Goal: Transaction & Acquisition: Purchase product/service

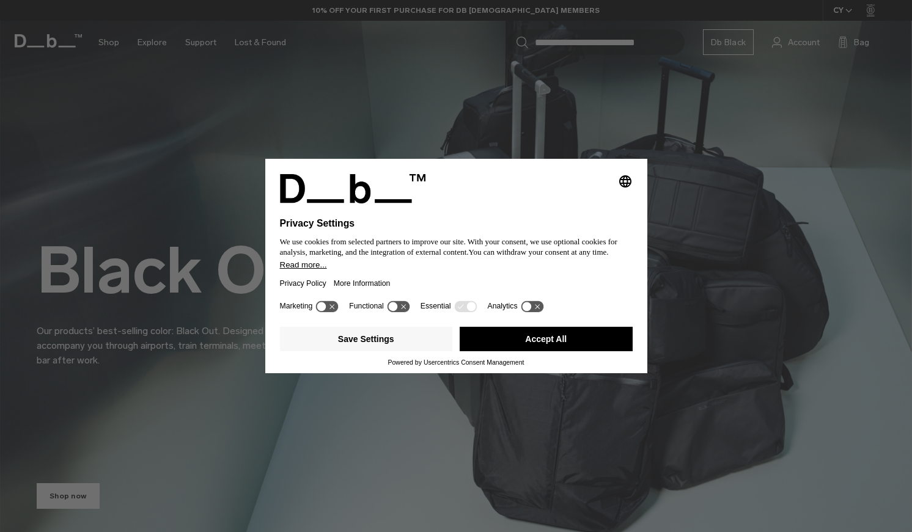
click at [486, 341] on button "Accept All" at bounding box center [546, 339] width 173 height 24
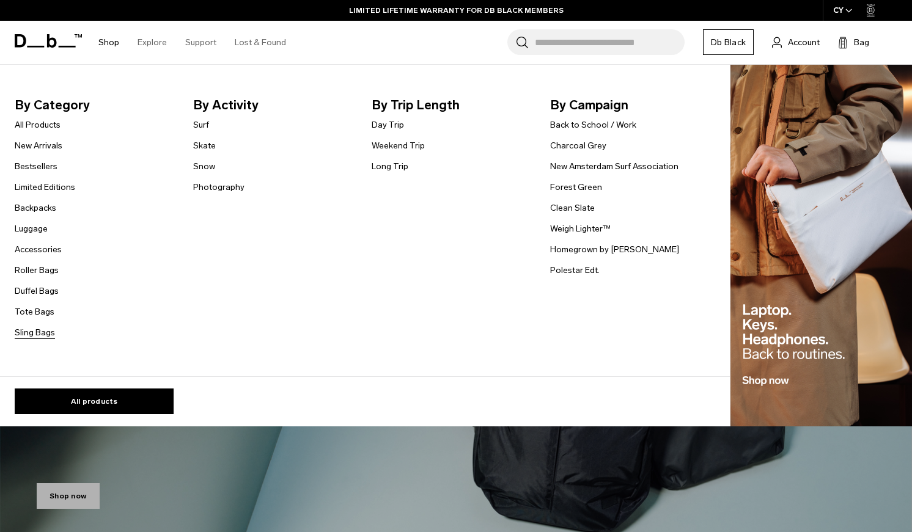
click at [48, 331] on link "Sling Bags" at bounding box center [35, 332] width 40 height 13
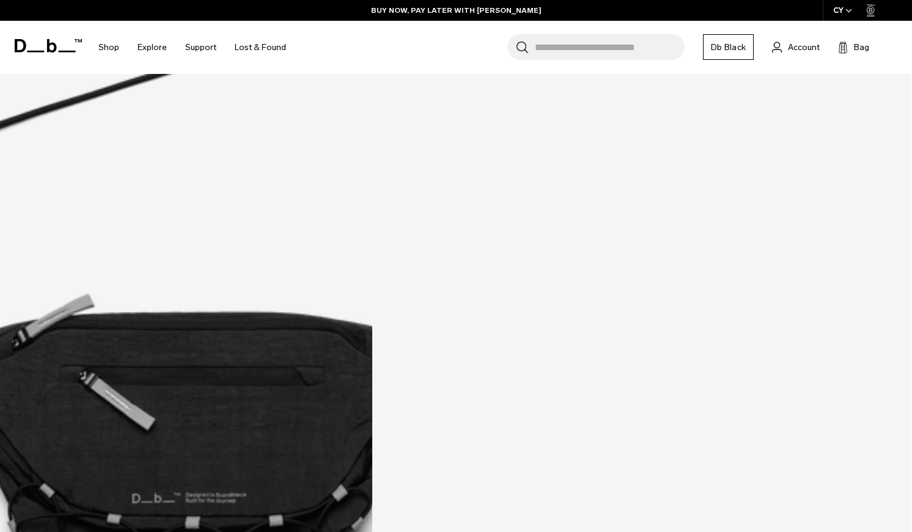
scroll to position [515, 0]
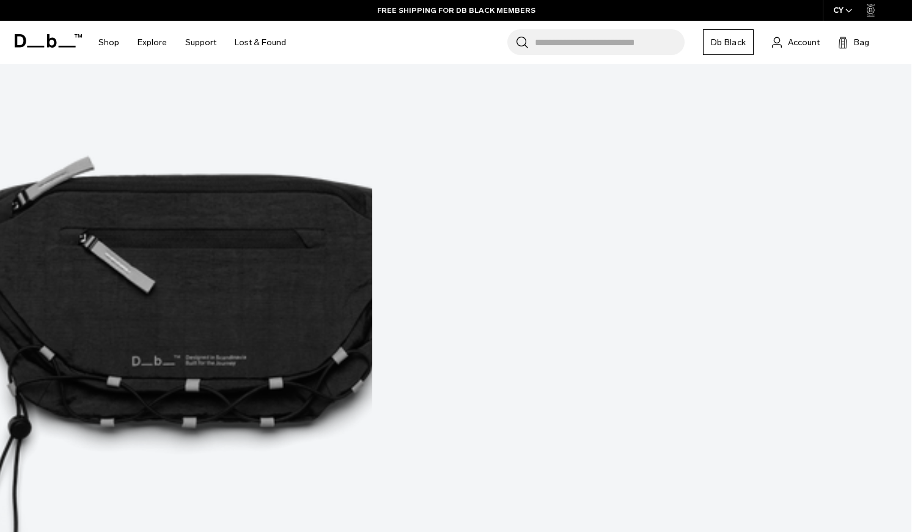
scroll to position [624, 0]
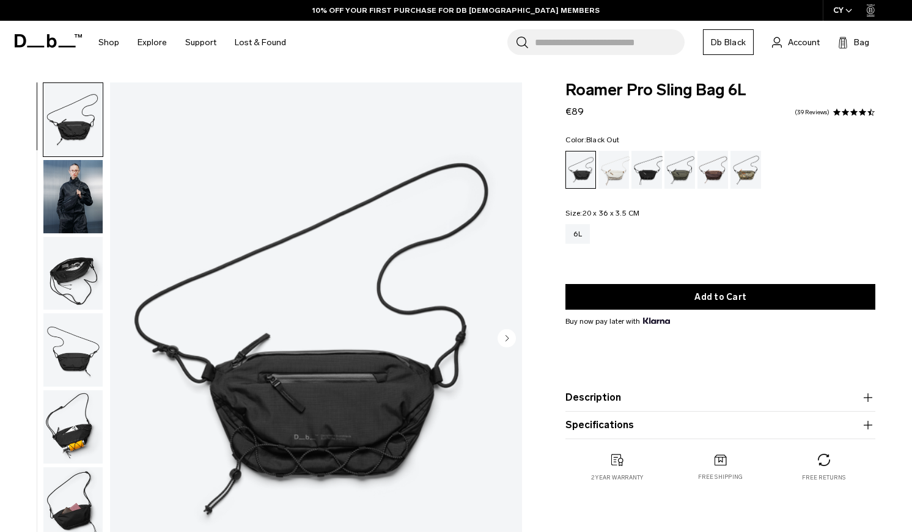
click at [102, 198] on img "button" at bounding box center [72, 196] width 59 height 73
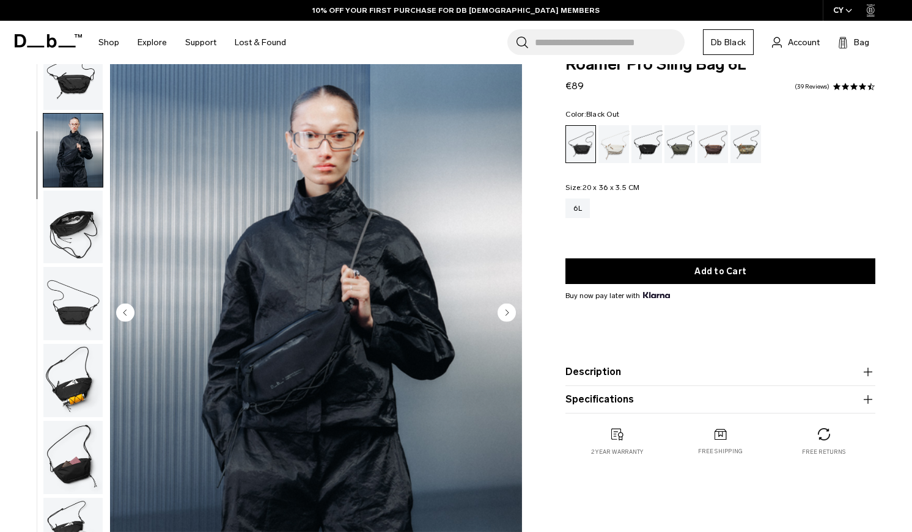
scroll to position [39, 0]
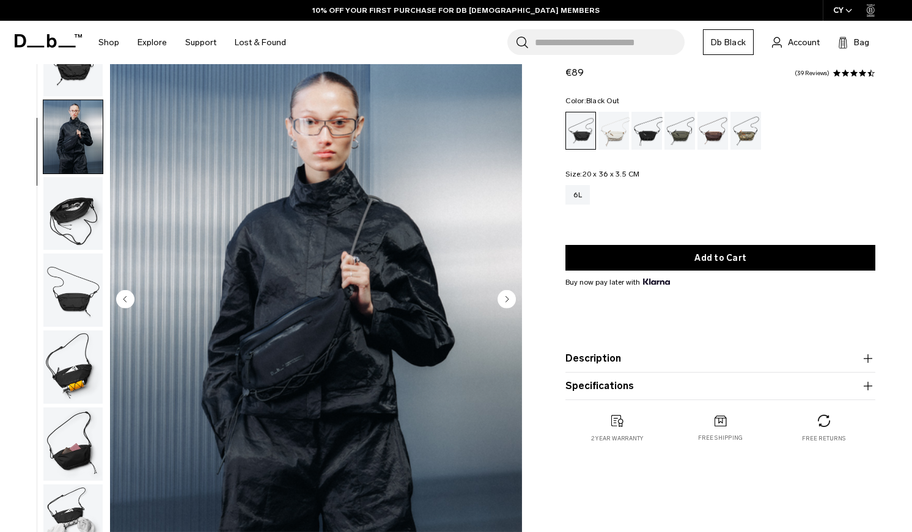
click at [76, 222] on img "button" at bounding box center [72, 213] width 59 height 73
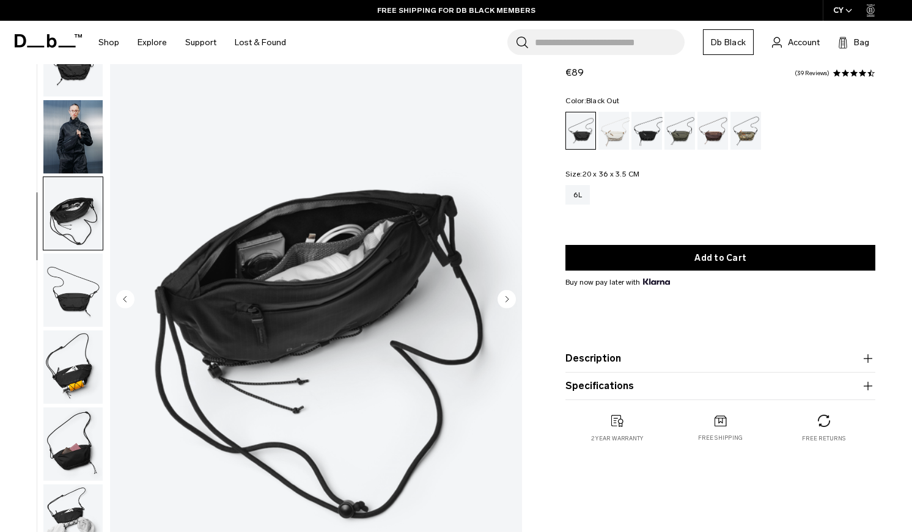
click at [63, 293] on img "button" at bounding box center [72, 290] width 59 height 73
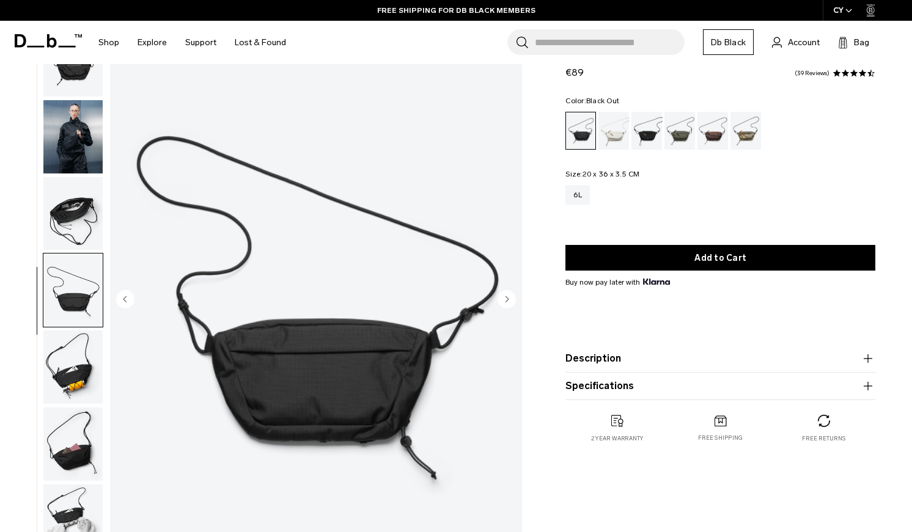
click at [57, 365] on img "button" at bounding box center [72, 367] width 59 height 73
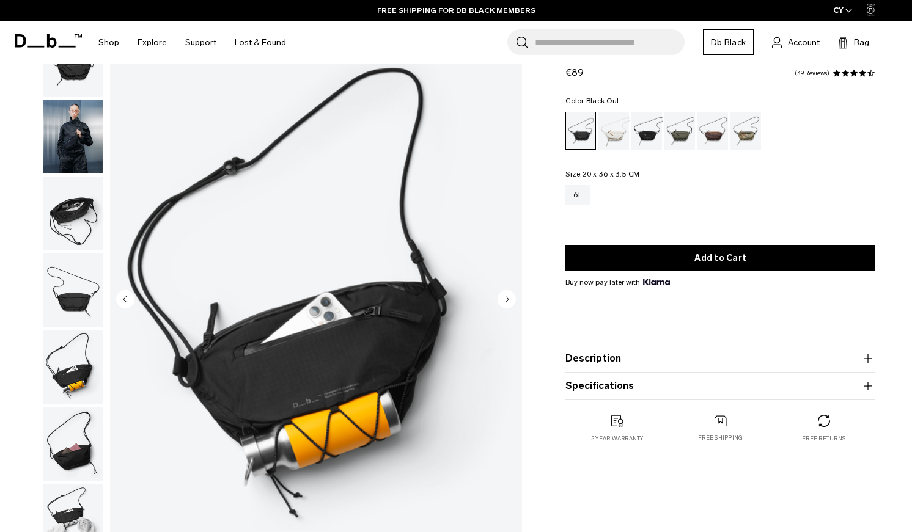
click at [68, 439] on img "button" at bounding box center [72, 444] width 59 height 73
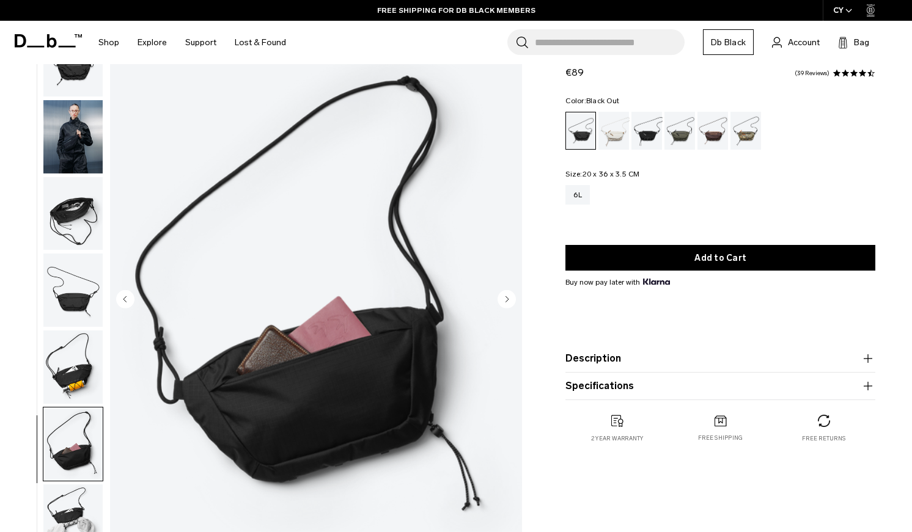
click at [86, 373] on img "button" at bounding box center [72, 367] width 59 height 73
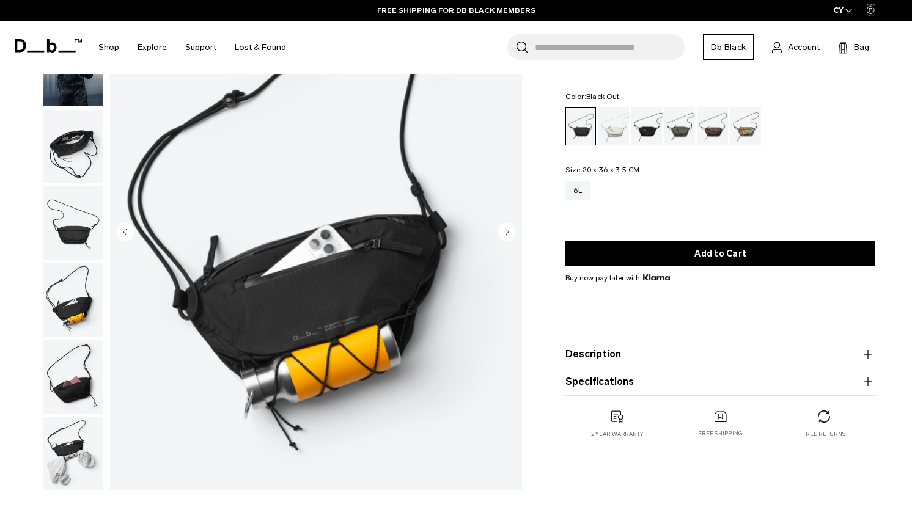
scroll to position [108, 0]
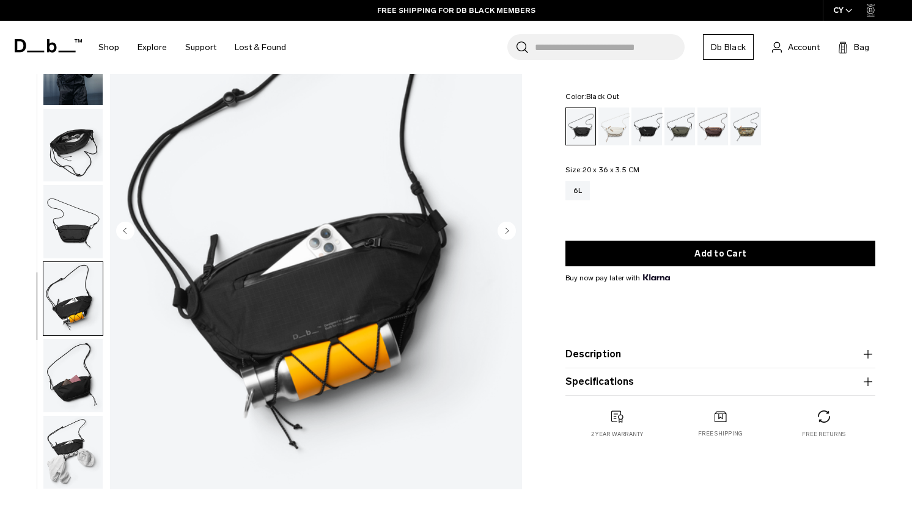
click at [73, 413] on ul at bounding box center [73, 232] width 60 height 515
click at [73, 456] on img "button" at bounding box center [72, 452] width 59 height 73
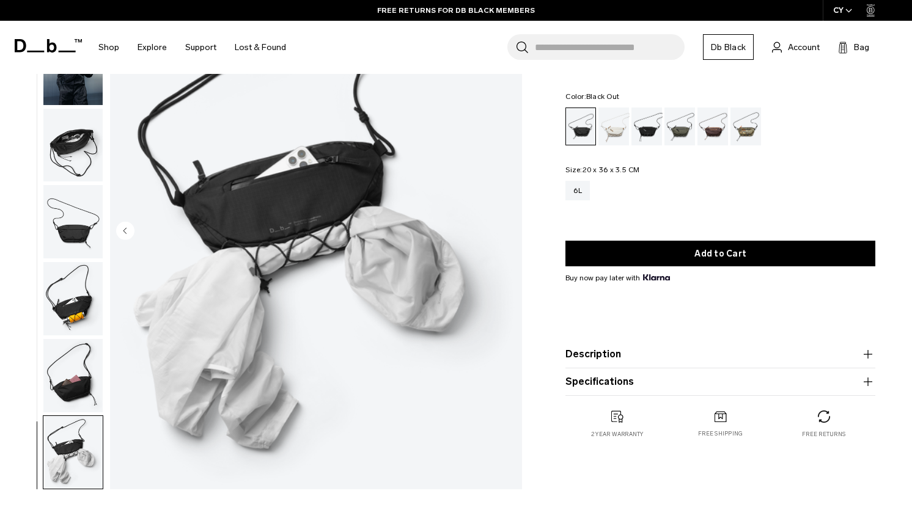
click at [77, 356] on img "button" at bounding box center [72, 375] width 59 height 73
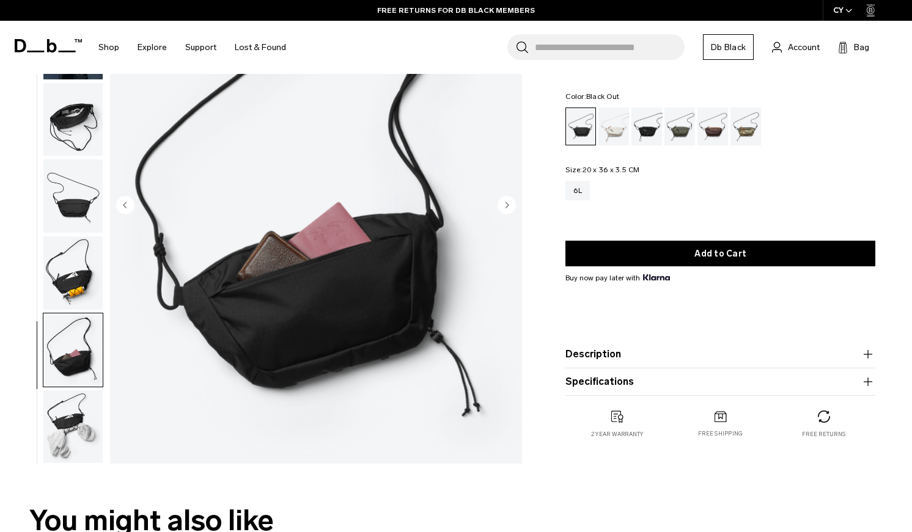
scroll to position [81, 0]
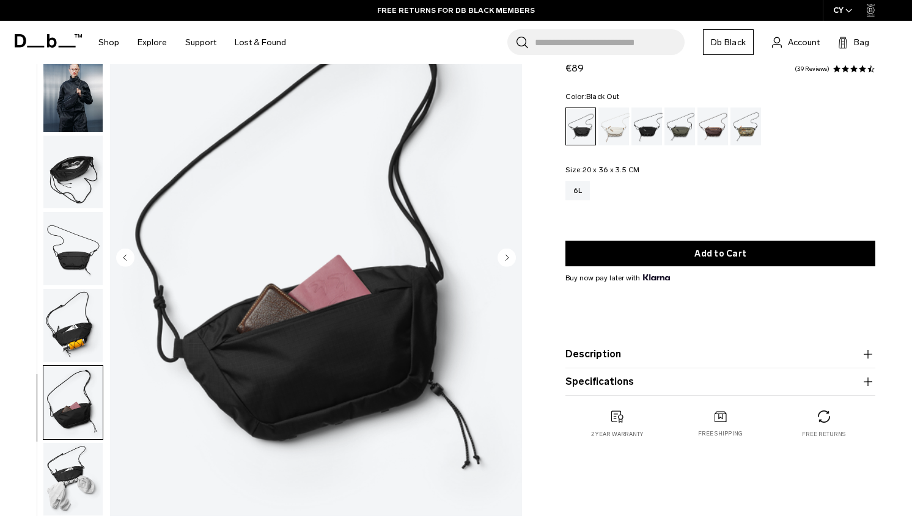
click at [65, 328] on img "button" at bounding box center [72, 325] width 59 height 73
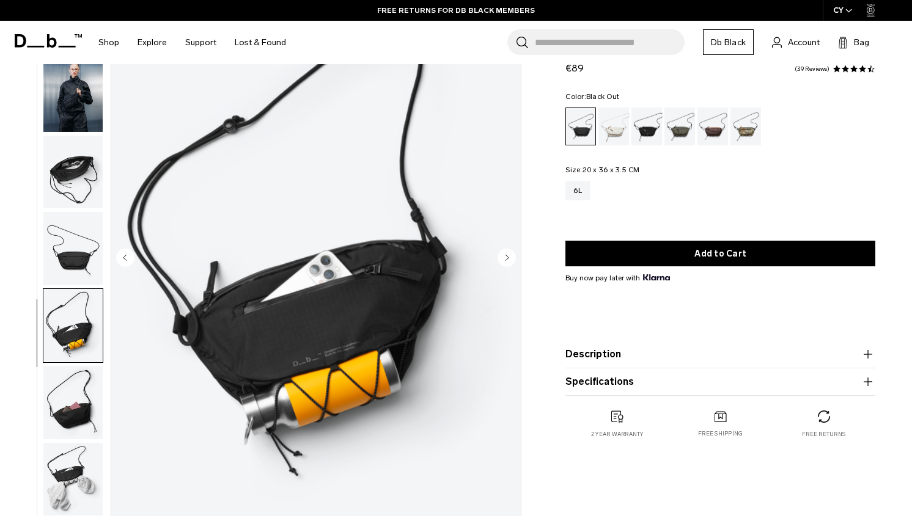
click at [74, 250] on img "button" at bounding box center [72, 248] width 59 height 73
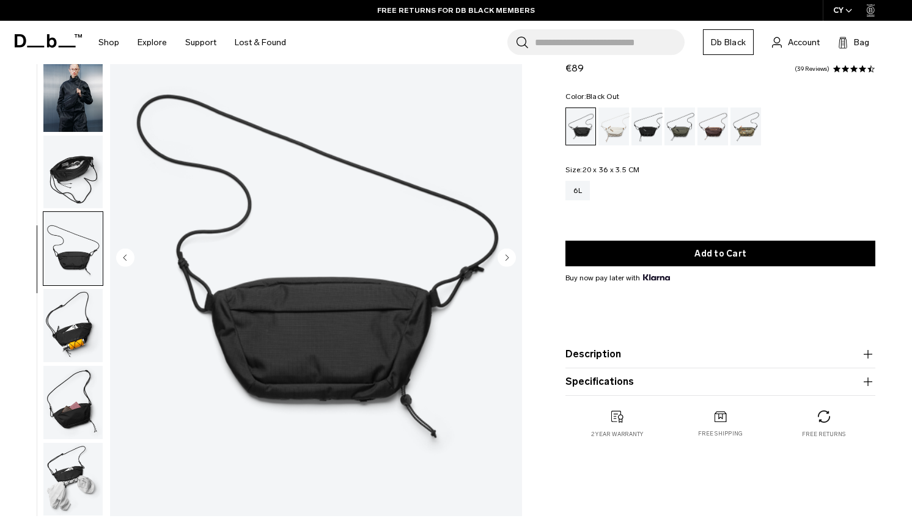
click at [85, 183] on img "button" at bounding box center [72, 172] width 59 height 73
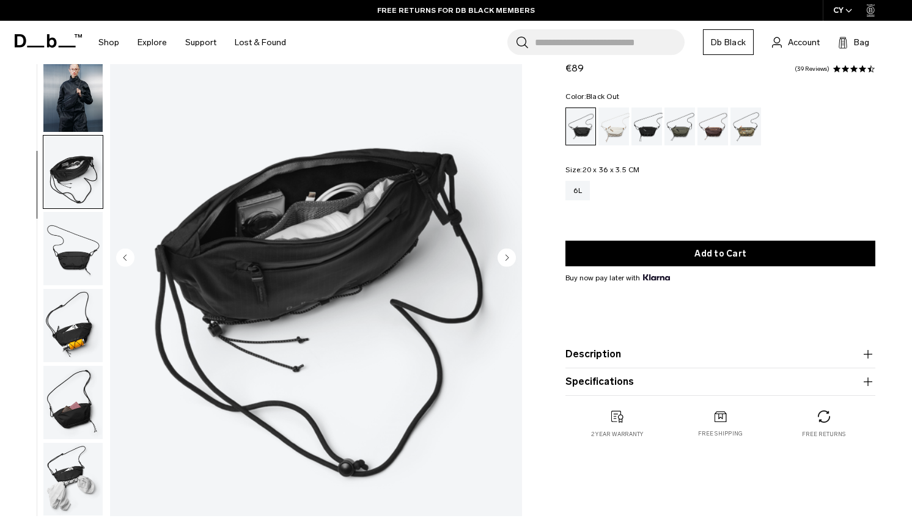
click at [85, 106] on img "button" at bounding box center [72, 95] width 59 height 73
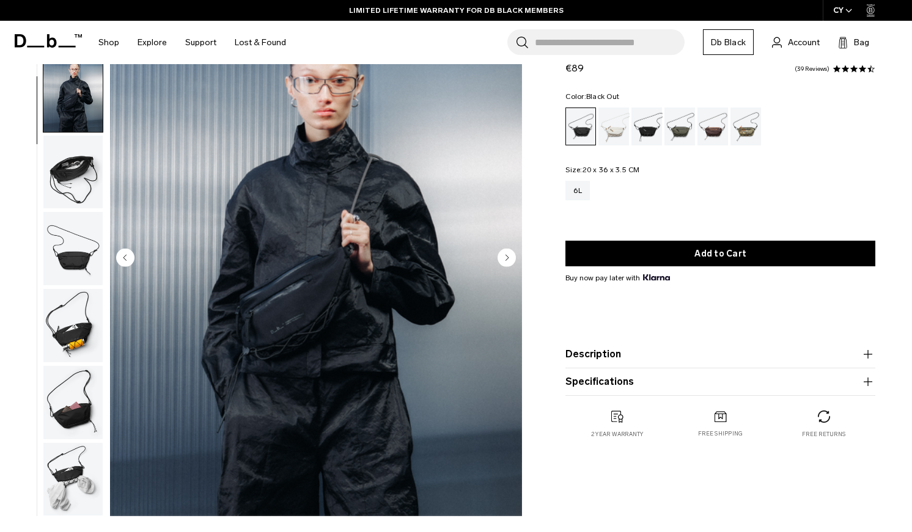
scroll to position [0, 0]
